Goal: Information Seeking & Learning: Learn about a topic

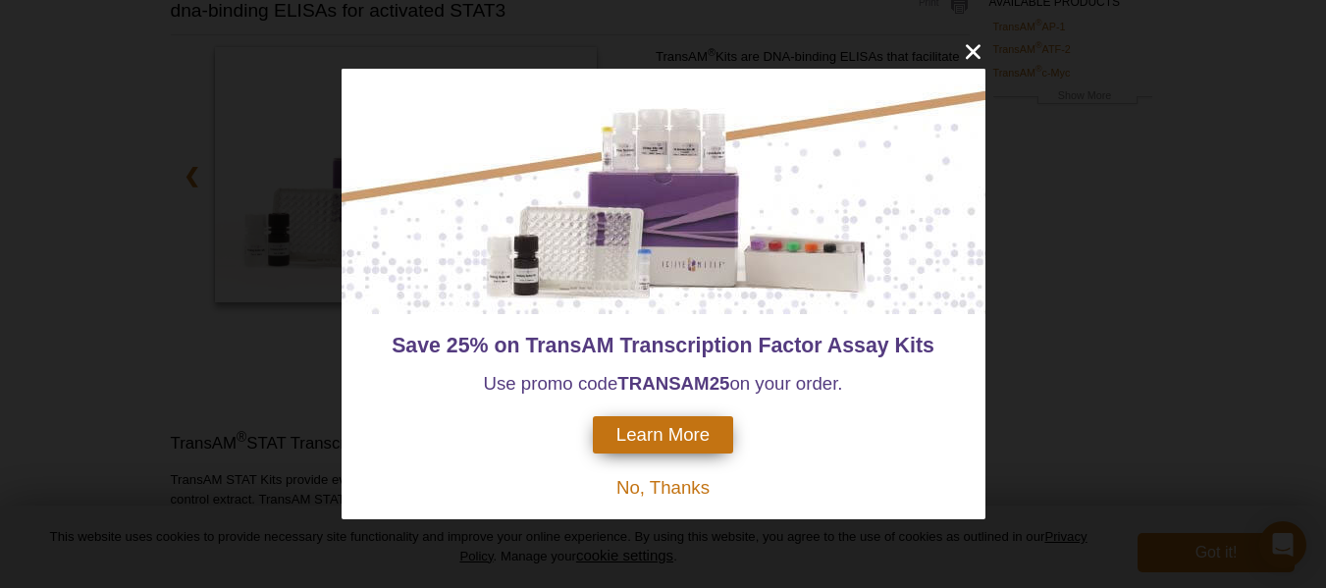
scroll to position [196, 0]
click at [974, 54] on icon "close" at bounding box center [972, 52] width 15 height 15
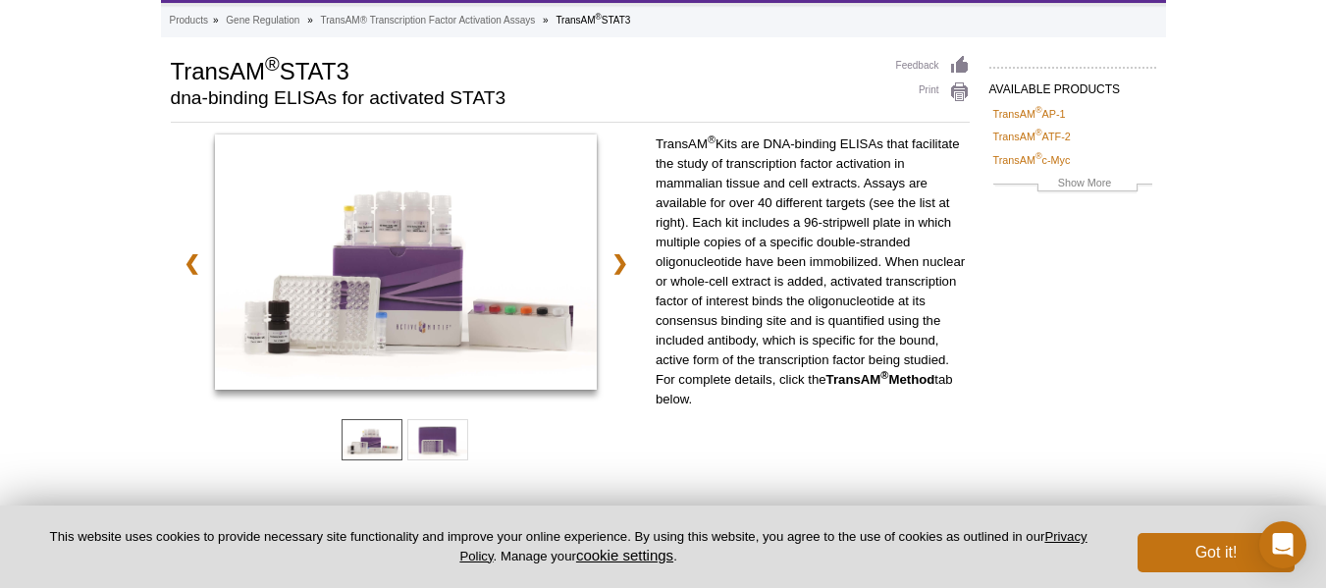
scroll to position [17, 0]
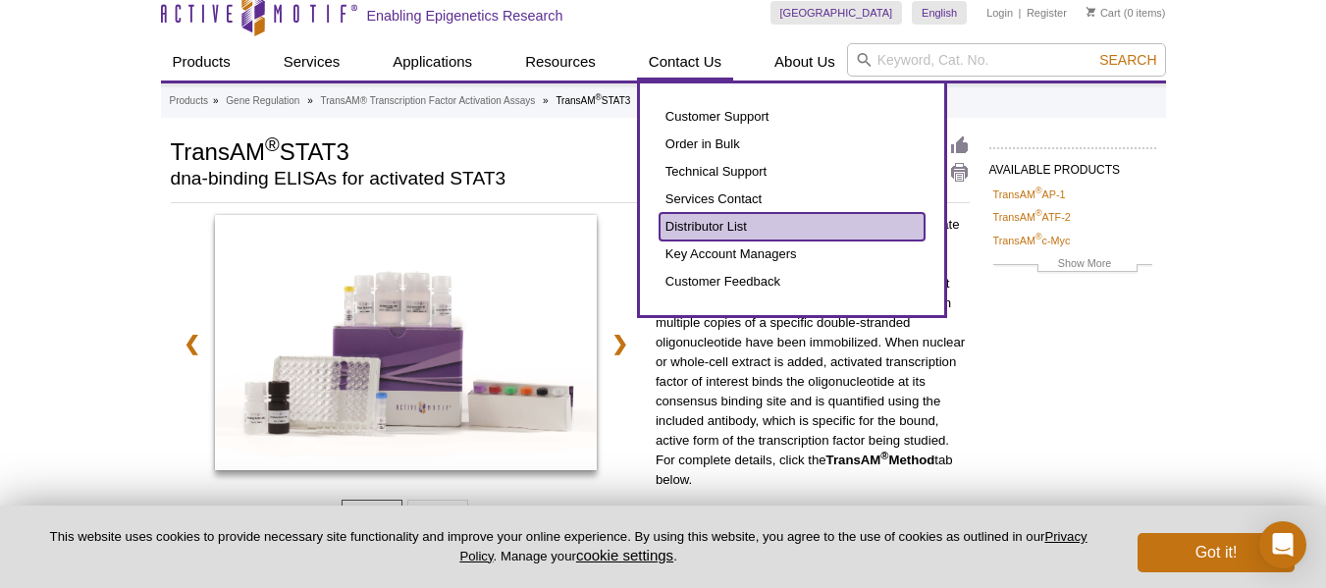
click at [707, 236] on link "Distributor List" at bounding box center [791, 226] width 265 height 27
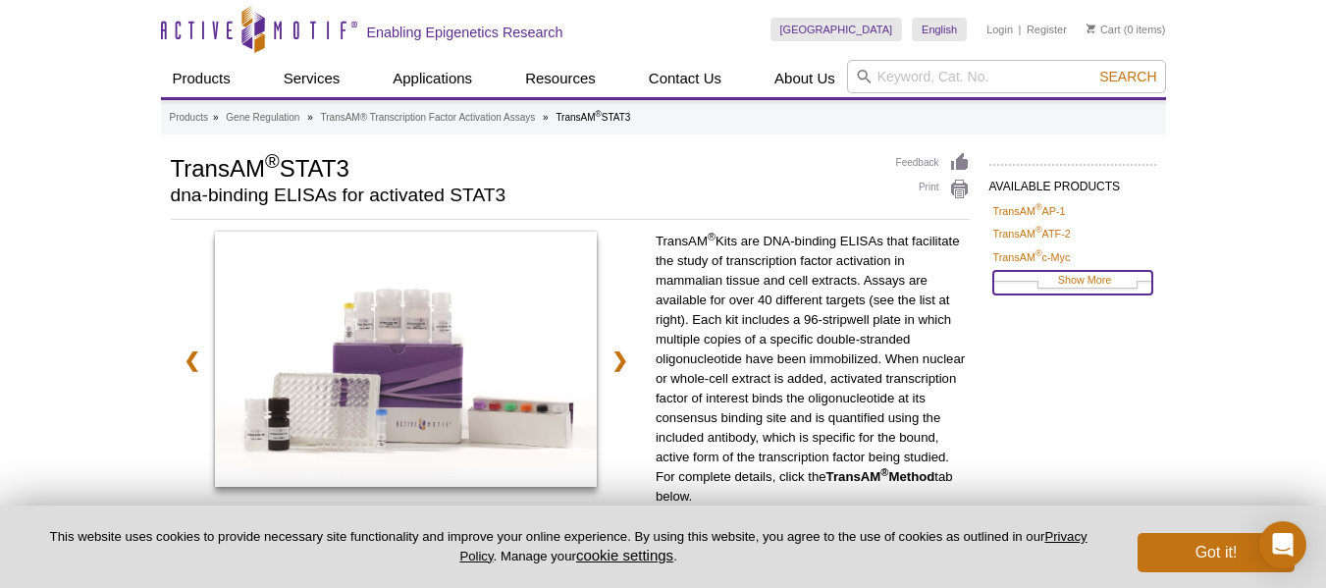
click at [1074, 283] on link "Show More" at bounding box center [1072, 282] width 159 height 23
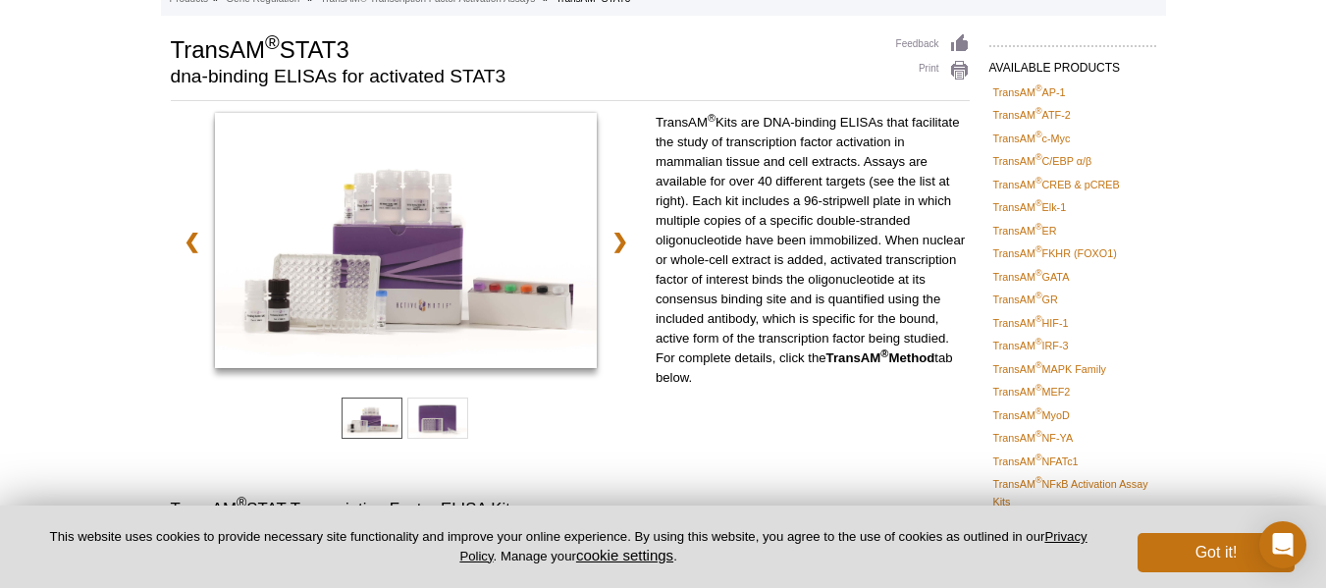
scroll to position [98, 0]
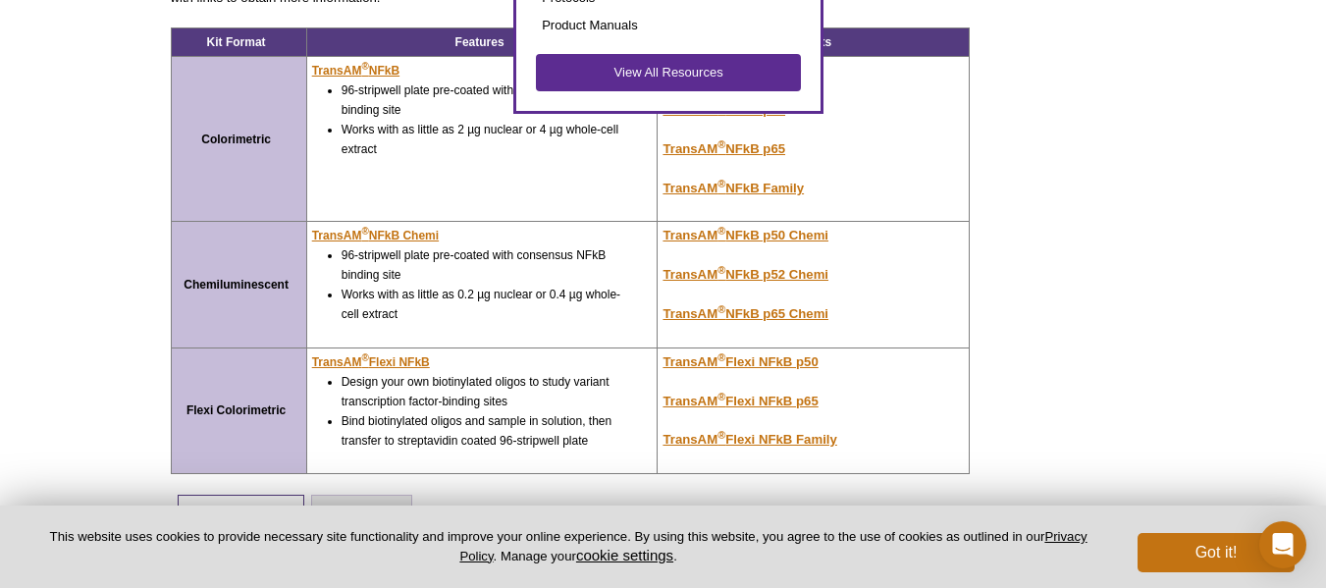
scroll to position [491, 0]
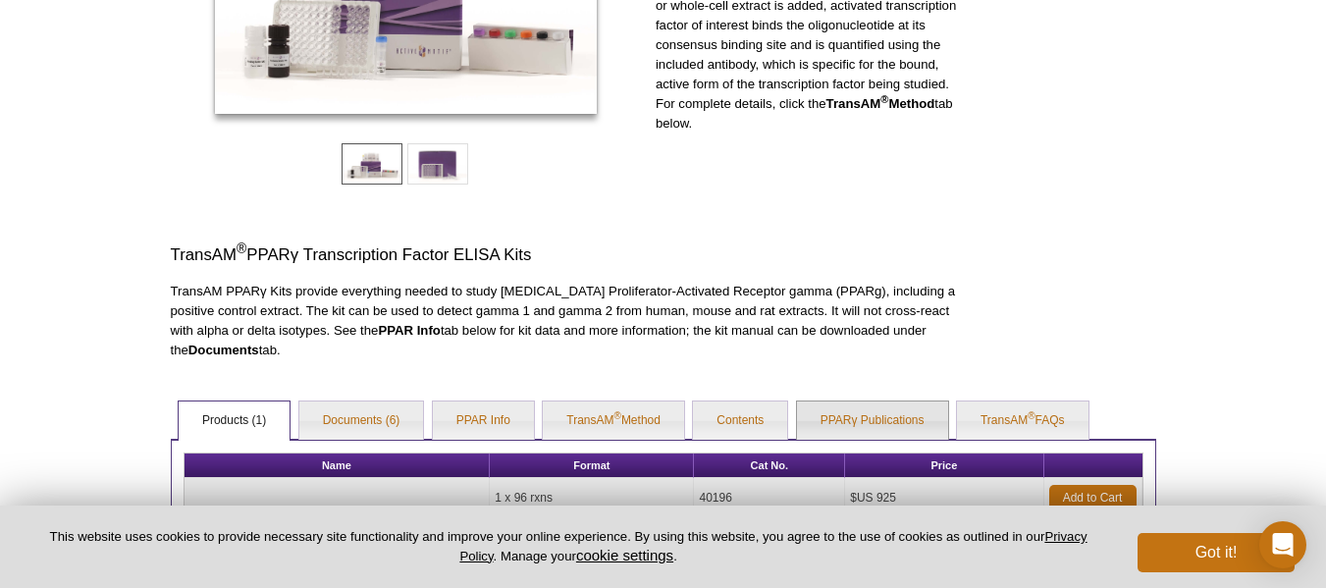
scroll to position [590, 0]
